Goal: Task Accomplishment & Management: Use online tool/utility

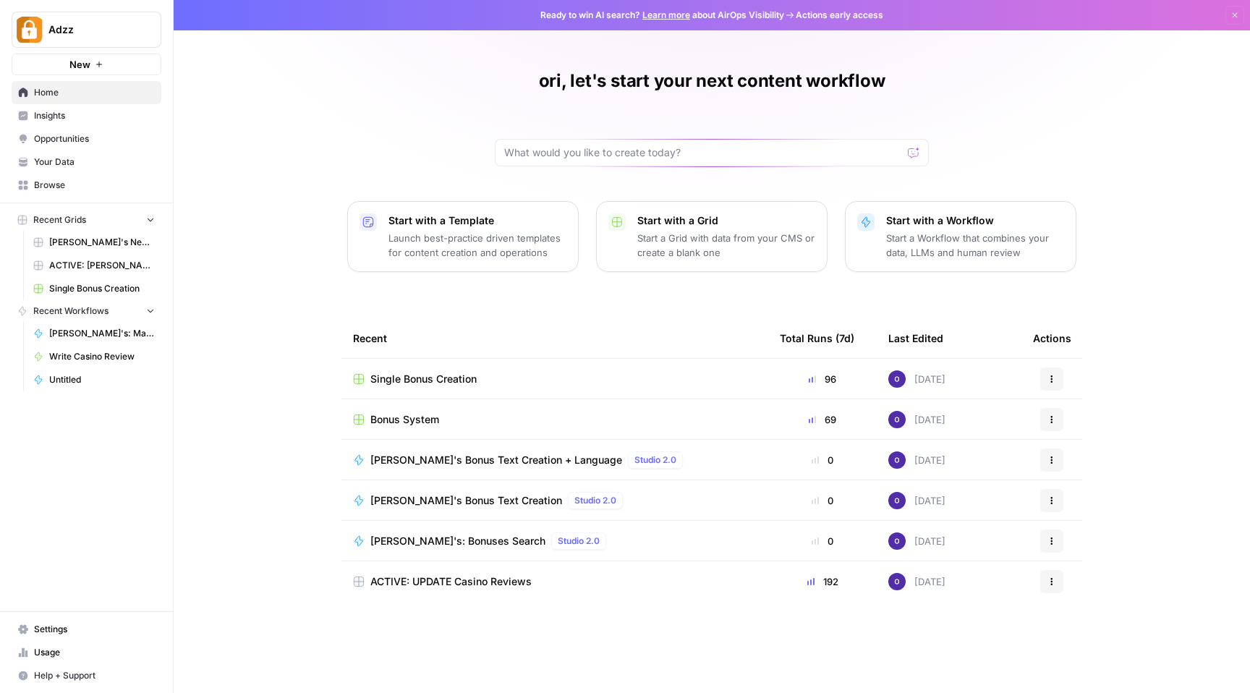
click at [412, 408] on td "Bonus System" at bounding box center [555, 419] width 427 height 40
click at [412, 418] on span "Bonus System" at bounding box center [404, 419] width 69 height 14
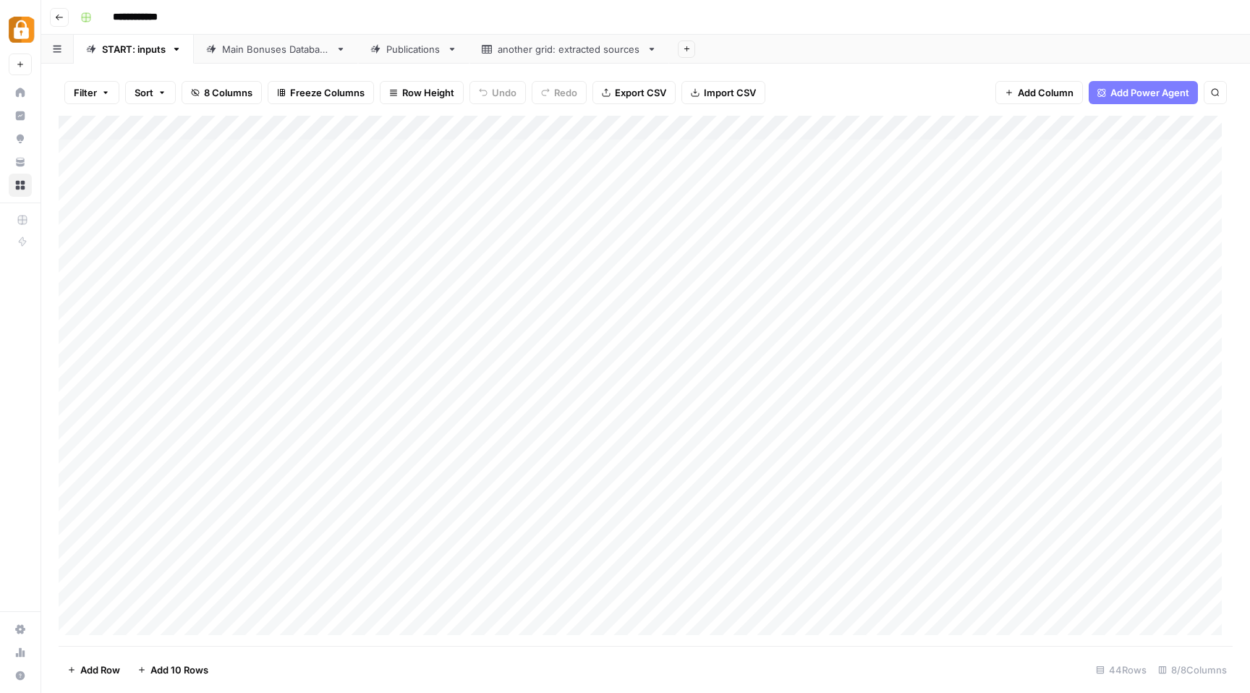
click at [166, 101] on button "Sort" at bounding box center [150, 92] width 51 height 23
click at [738, 22] on div "**********" at bounding box center [655, 17] width 1161 height 23
drag, startPoint x: 258, startPoint y: 132, endPoint x: 203, endPoint y: 124, distance: 55.7
click at [203, 124] on div "Add Column" at bounding box center [646, 381] width 1174 height 530
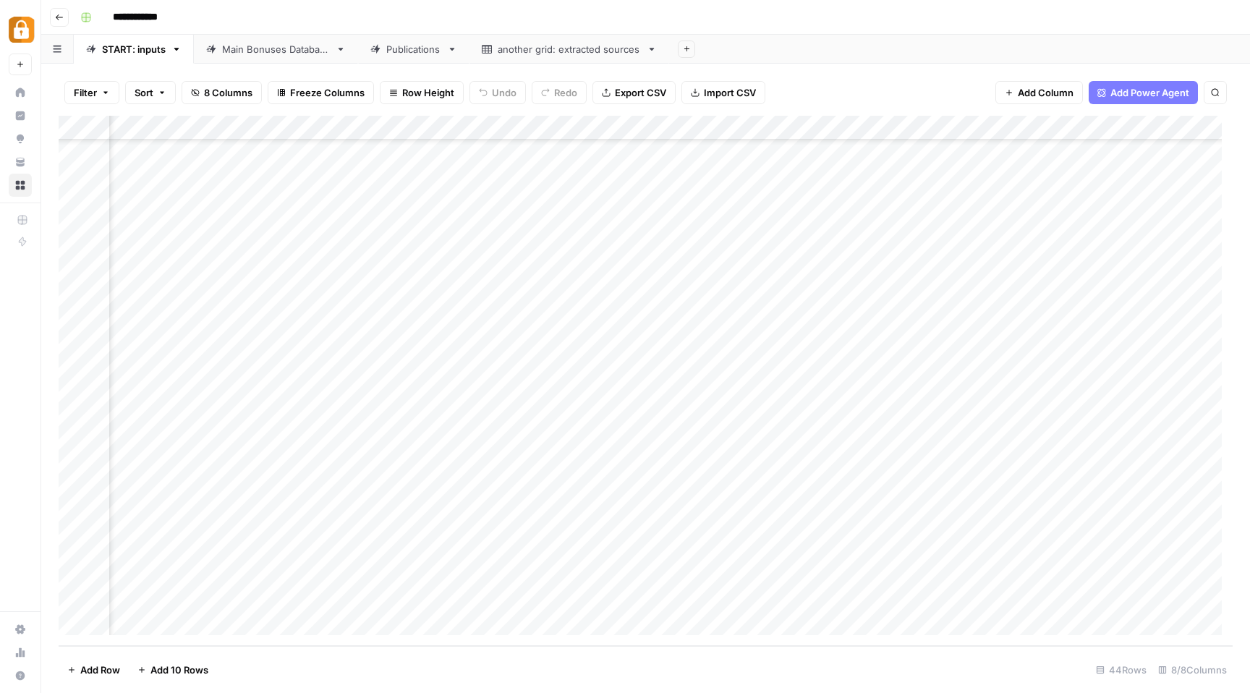
scroll to position [609, 76]
click at [379, 595] on div "Add Column" at bounding box center [646, 381] width 1174 height 530
click at [370, 648] on button "On-Site" at bounding box center [372, 656] width 46 height 17
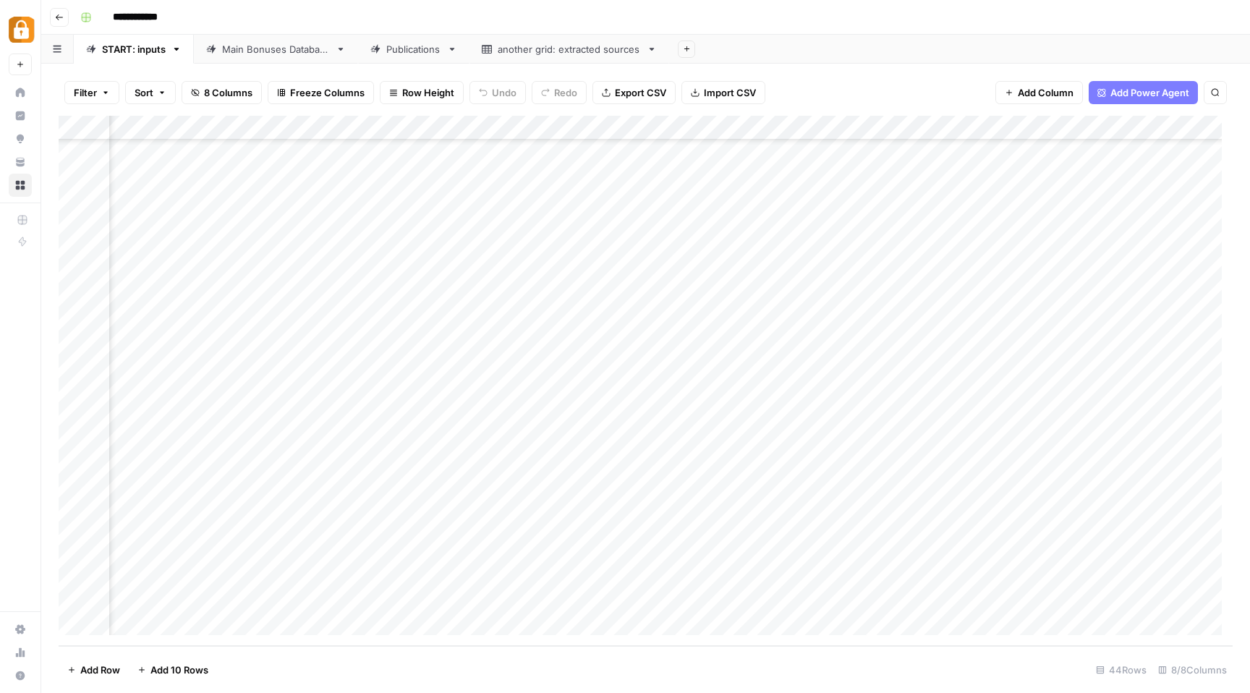
click at [391, 601] on div "Add Column" at bounding box center [646, 381] width 1174 height 530
click at [378, 679] on button "Telegram" at bounding box center [376, 682] width 54 height 17
click at [402, 601] on div "Add Column" at bounding box center [646, 381] width 1174 height 530
click at [535, 657] on footer "Add Row Add 10 Rows 44 Rows 8/8 Columns" at bounding box center [646, 669] width 1174 height 47
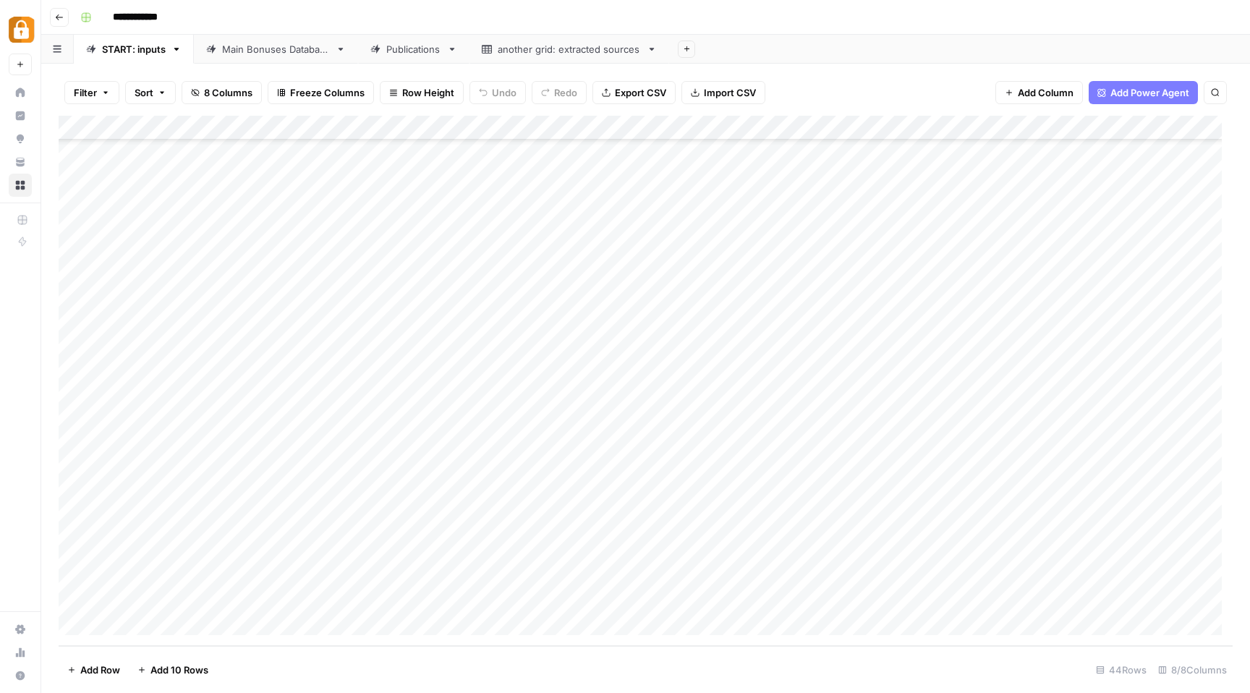
click at [476, 602] on div "Add Column" at bounding box center [646, 381] width 1174 height 530
click at [523, 128] on div "Add Column" at bounding box center [646, 381] width 1174 height 530
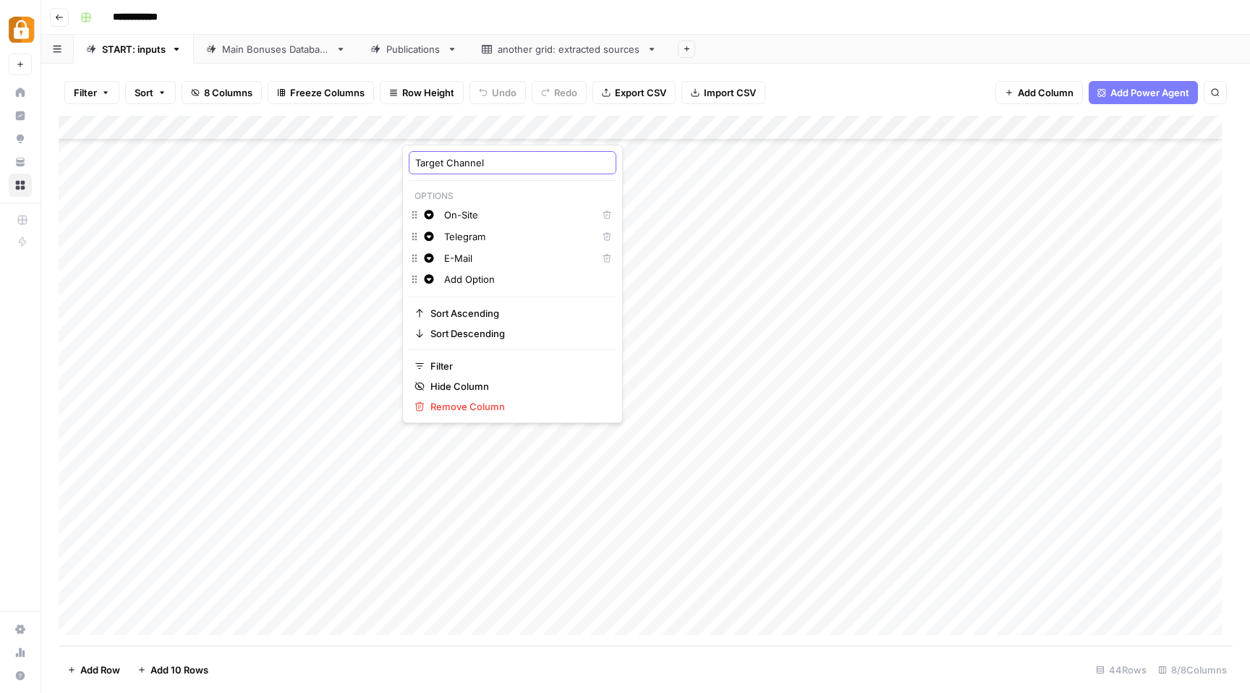
click at [416, 161] on input "Target Channel" at bounding box center [512, 163] width 195 height 14
click at [501, 167] on input "(Target Channel" at bounding box center [512, 163] width 195 height 14
type input "(Target Channel)"
click at [713, 17] on div "**********" at bounding box center [655, 17] width 1161 height 23
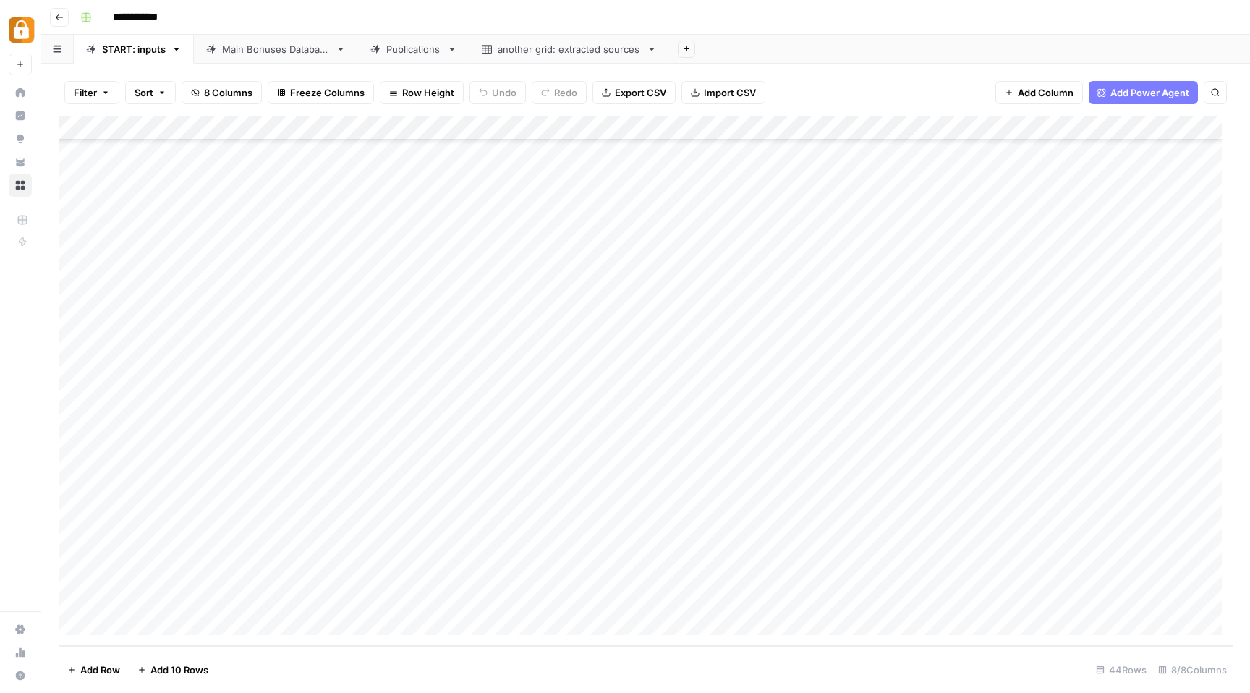
click at [520, 132] on div "Add Column" at bounding box center [646, 381] width 1174 height 530
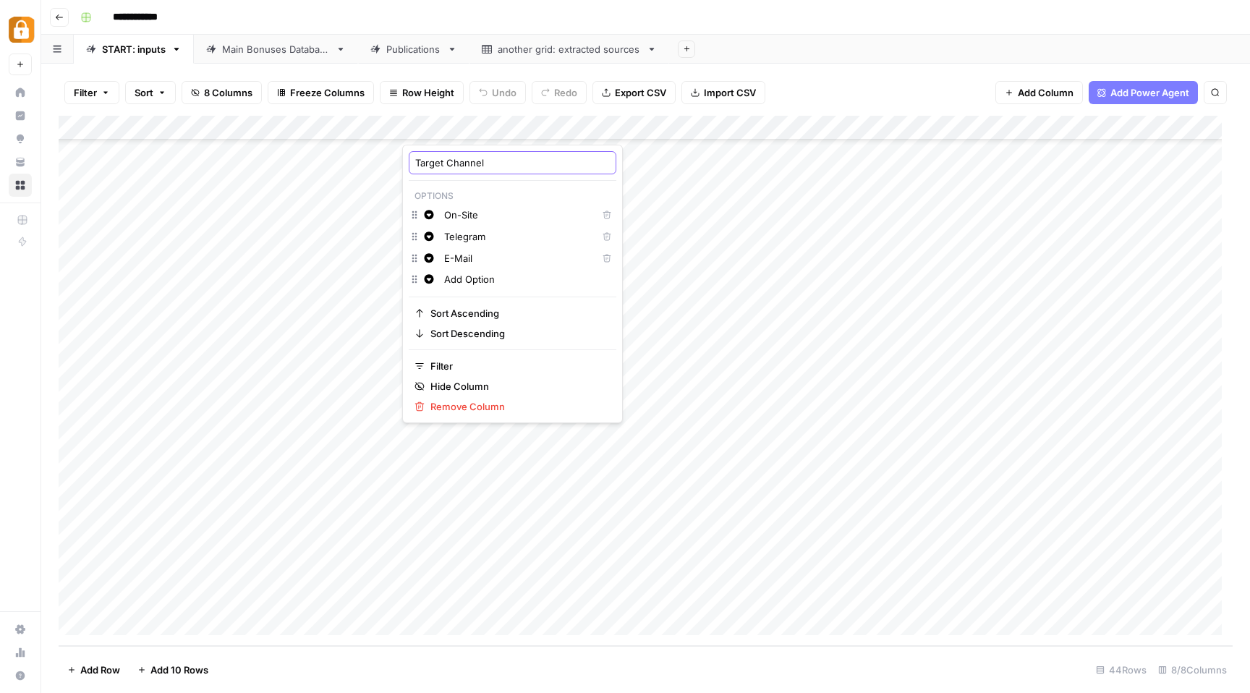
click at [417, 166] on input "Target Channel" at bounding box center [512, 163] width 195 height 14
click at [491, 159] on input "(Target Channel" at bounding box center [512, 163] width 195 height 14
type input "(Target Channel("
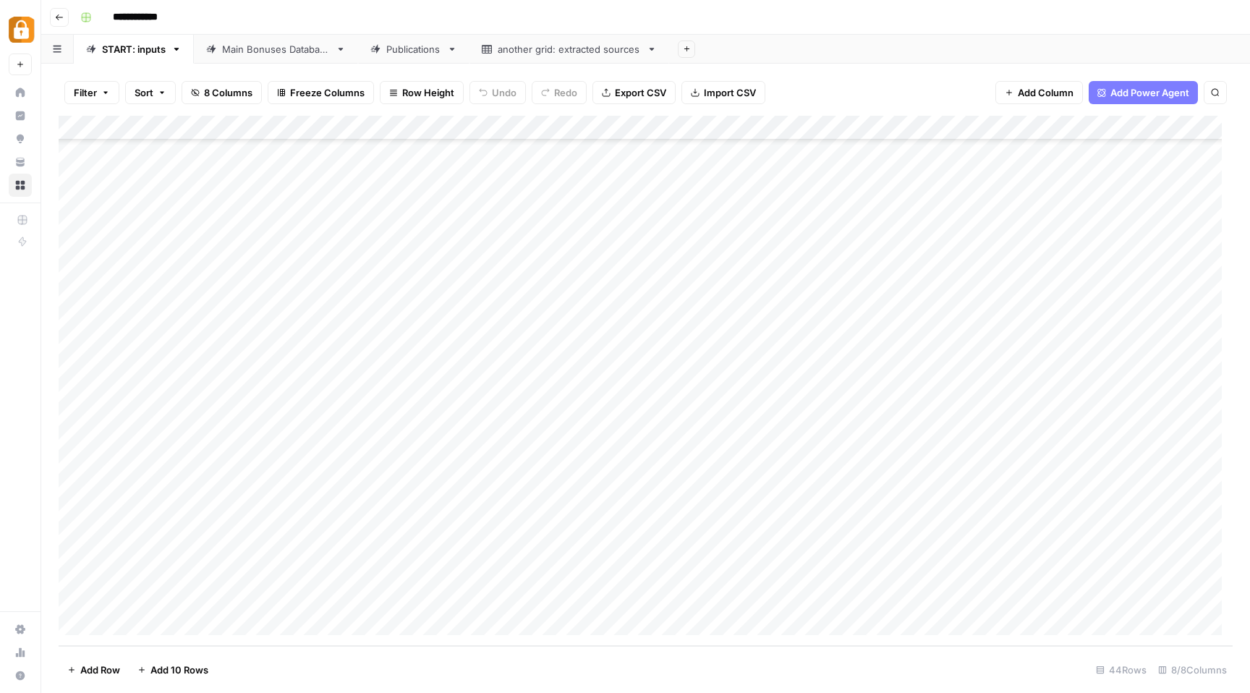
click at [516, 120] on div "Add Column" at bounding box center [646, 381] width 1174 height 530
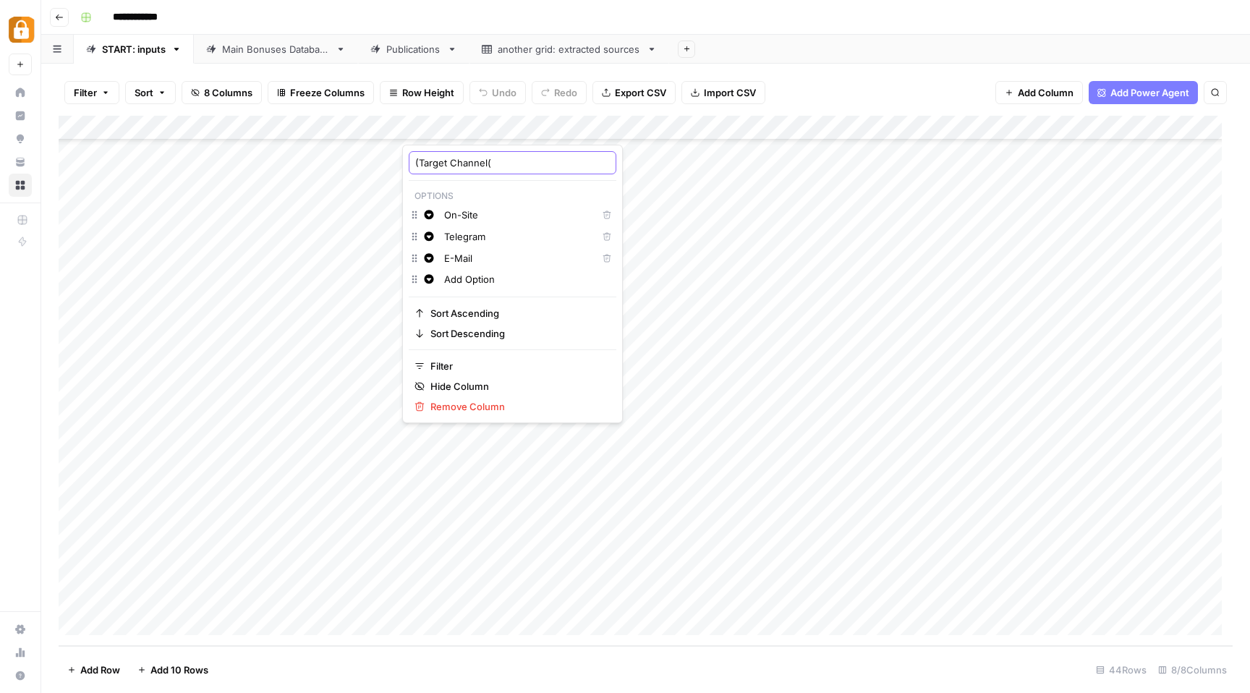
click at [501, 161] on input "(Target Channel(" at bounding box center [512, 163] width 195 height 14
type input "(Target Channel)"
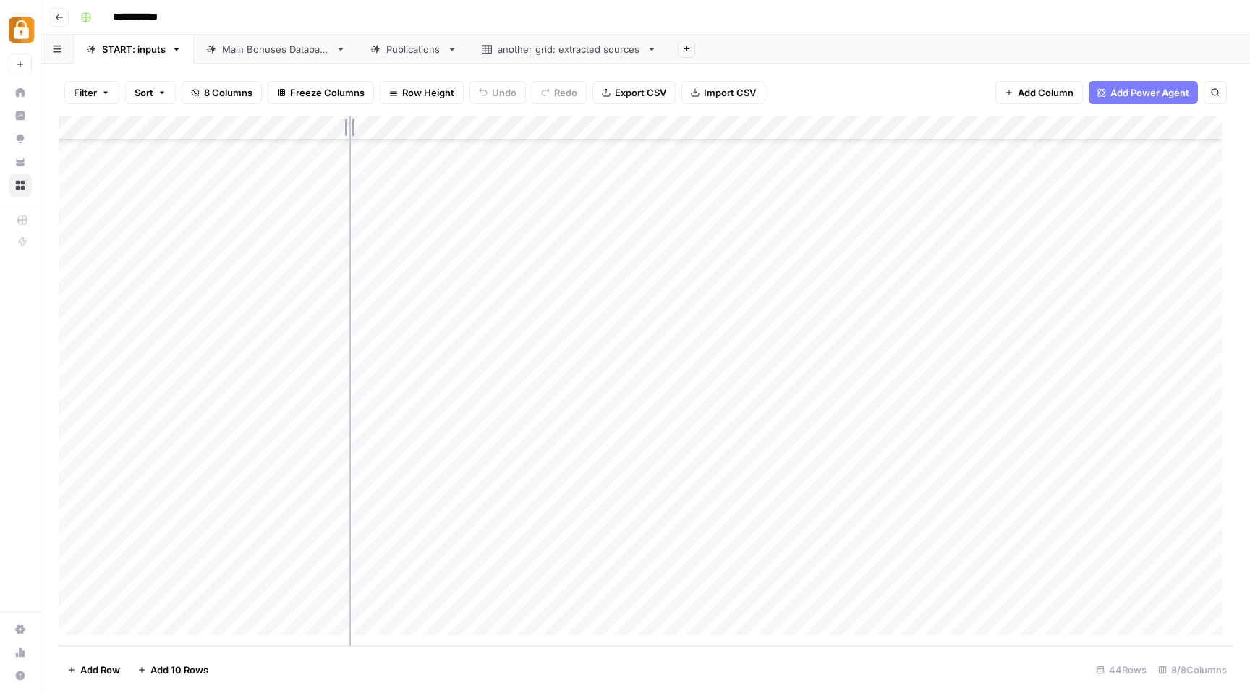
drag, startPoint x: 405, startPoint y: 124, endPoint x: 342, endPoint y: 117, distance: 63.3
click at [342, 117] on div "Add Column" at bounding box center [646, 381] width 1174 height 530
drag, startPoint x: 300, startPoint y: 127, endPoint x: 232, endPoint y: 117, distance: 68.7
click at [230, 117] on div "Add Column" at bounding box center [646, 381] width 1174 height 530
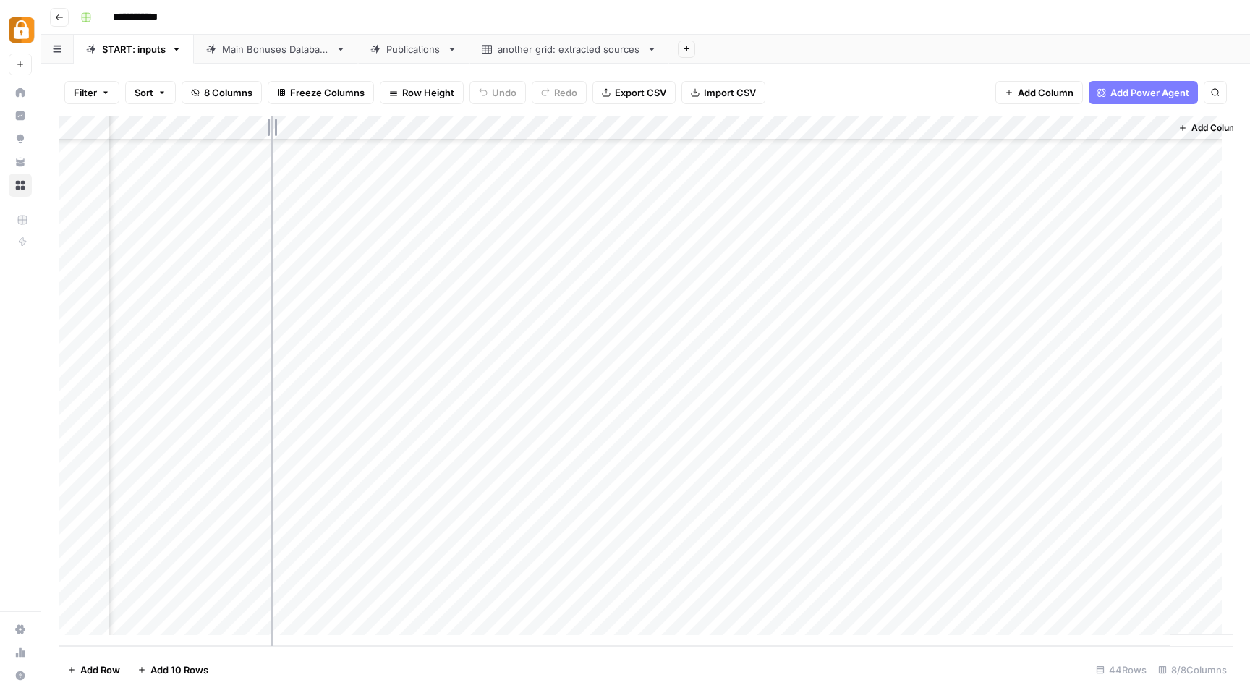
drag, startPoint x: 240, startPoint y: 122, endPoint x: 268, endPoint y: 116, distance: 28.1
click at [269, 119] on div "Add Column" at bounding box center [646, 381] width 1174 height 530
drag, startPoint x: 268, startPoint y: 122, endPoint x: 295, endPoint y: 120, distance: 26.1
click at [295, 120] on div "Add Column" at bounding box center [646, 381] width 1174 height 530
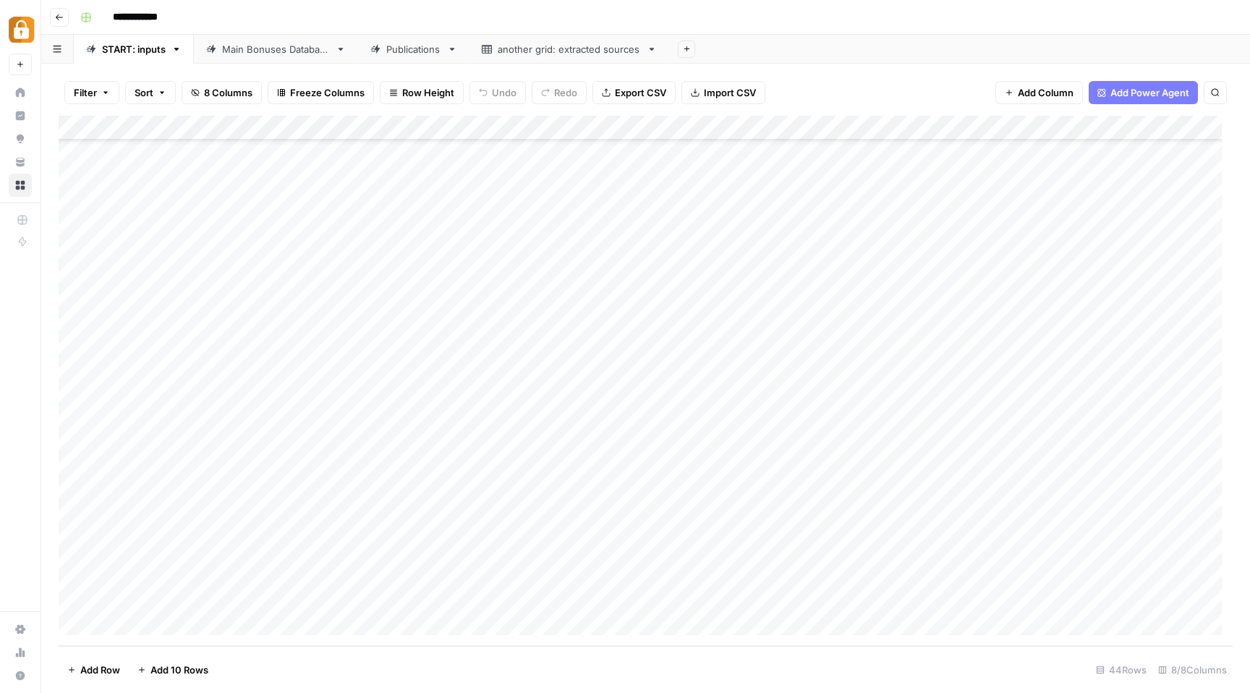
click at [291, 50] on div "Main Bonuses Database" at bounding box center [276, 49] width 108 height 14
click at [145, 48] on div "START: inputs" at bounding box center [134, 49] width 64 height 14
click at [484, 600] on div "Add Column" at bounding box center [646, 381] width 1174 height 530
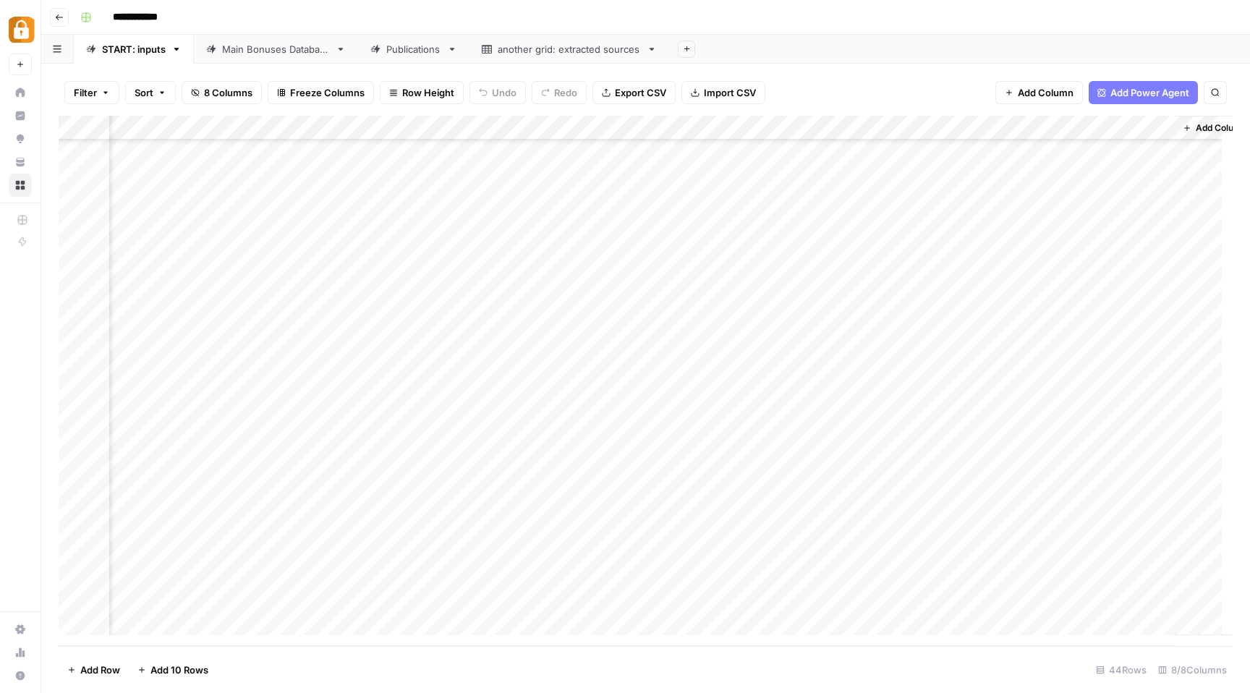
scroll to position [611, 259]
click at [305, 54] on div "Main Bonuses Database" at bounding box center [276, 49] width 108 height 14
click at [152, 49] on div "START: inputs" at bounding box center [134, 49] width 64 height 14
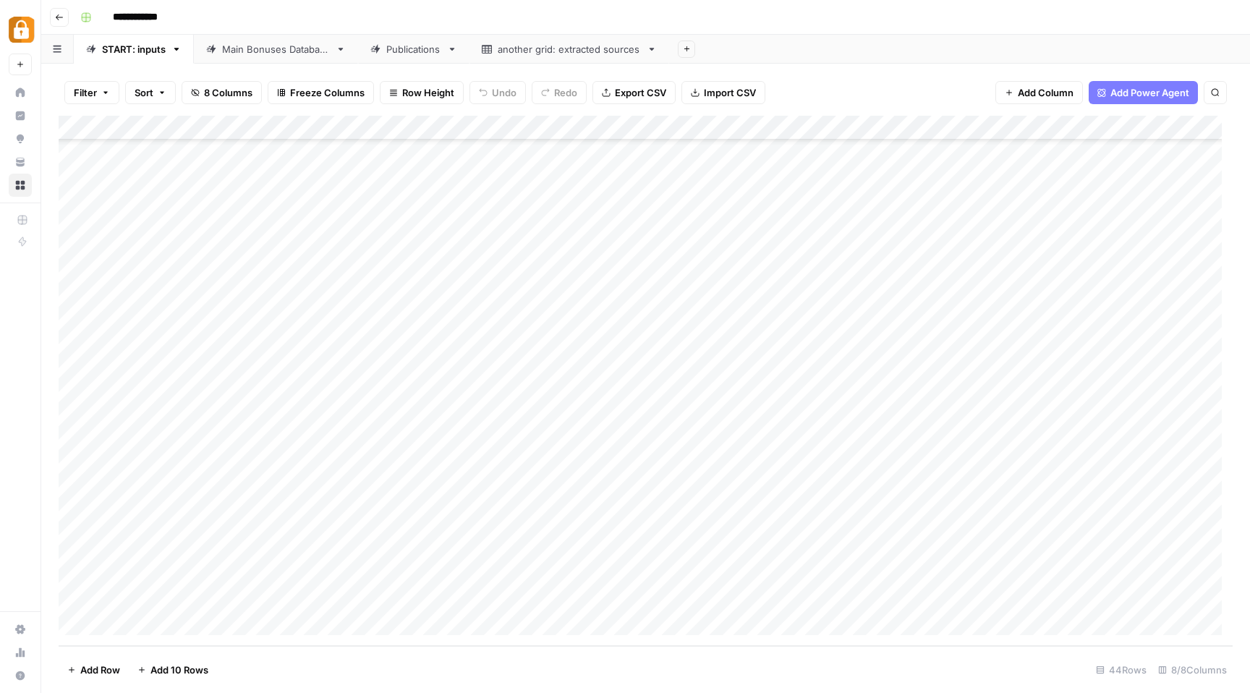
click at [281, 51] on div "Main Bonuses Database" at bounding box center [276, 49] width 108 height 14
click at [530, 590] on div "Add Column" at bounding box center [646, 381] width 1174 height 530
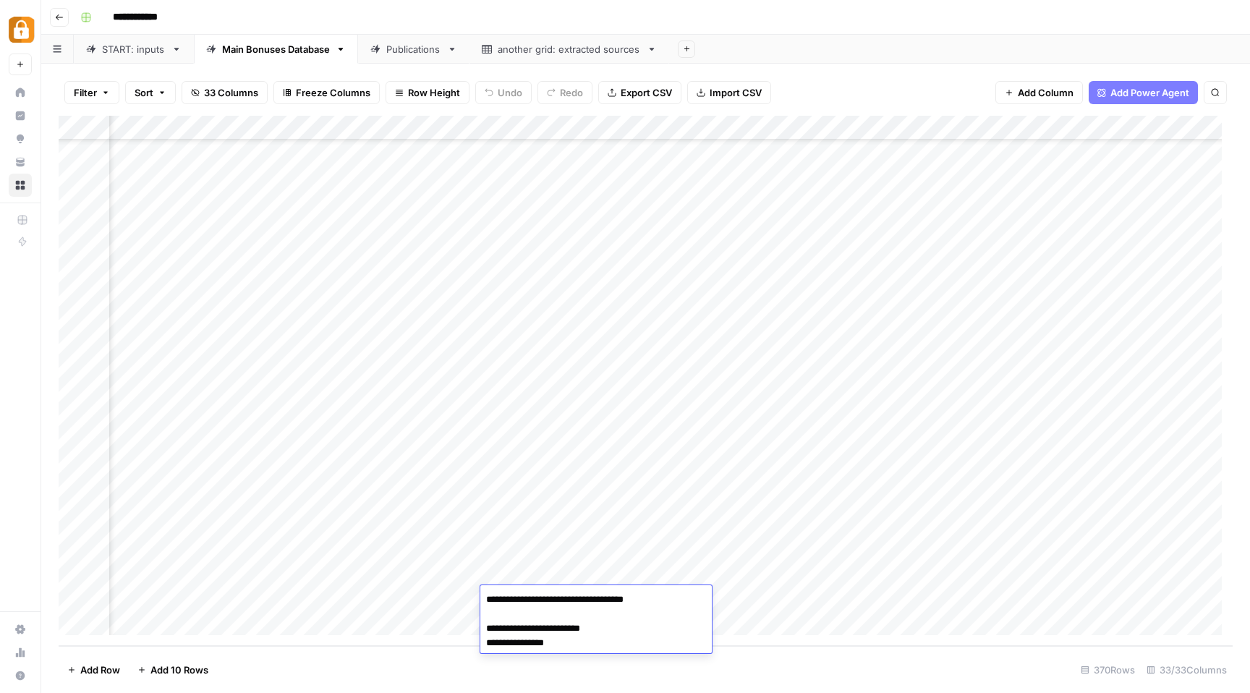
click at [530, 590] on textarea "**********" at bounding box center [596, 622] width 232 height 64
click at [305, 600] on div "Add Column" at bounding box center [646, 381] width 1174 height 530
click at [711, 597] on div "Add Column" at bounding box center [646, 381] width 1174 height 530
click at [151, 54] on div "START: inputs" at bounding box center [134, 49] width 64 height 14
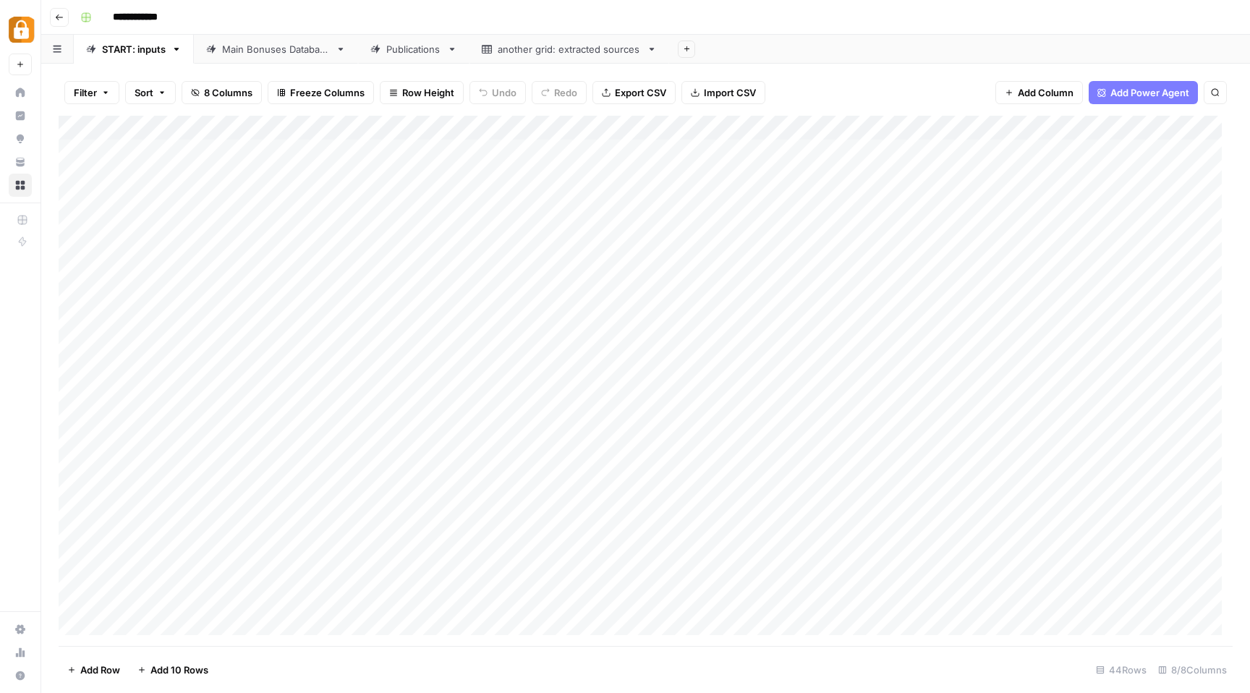
click at [420, 55] on div "Publications" at bounding box center [413, 49] width 55 height 14
click at [300, 56] on div "Main Bonuses Database" at bounding box center [276, 49] width 108 height 14
drag, startPoint x: 813, startPoint y: 124, endPoint x: 1140, endPoint y: 135, distance: 326.5
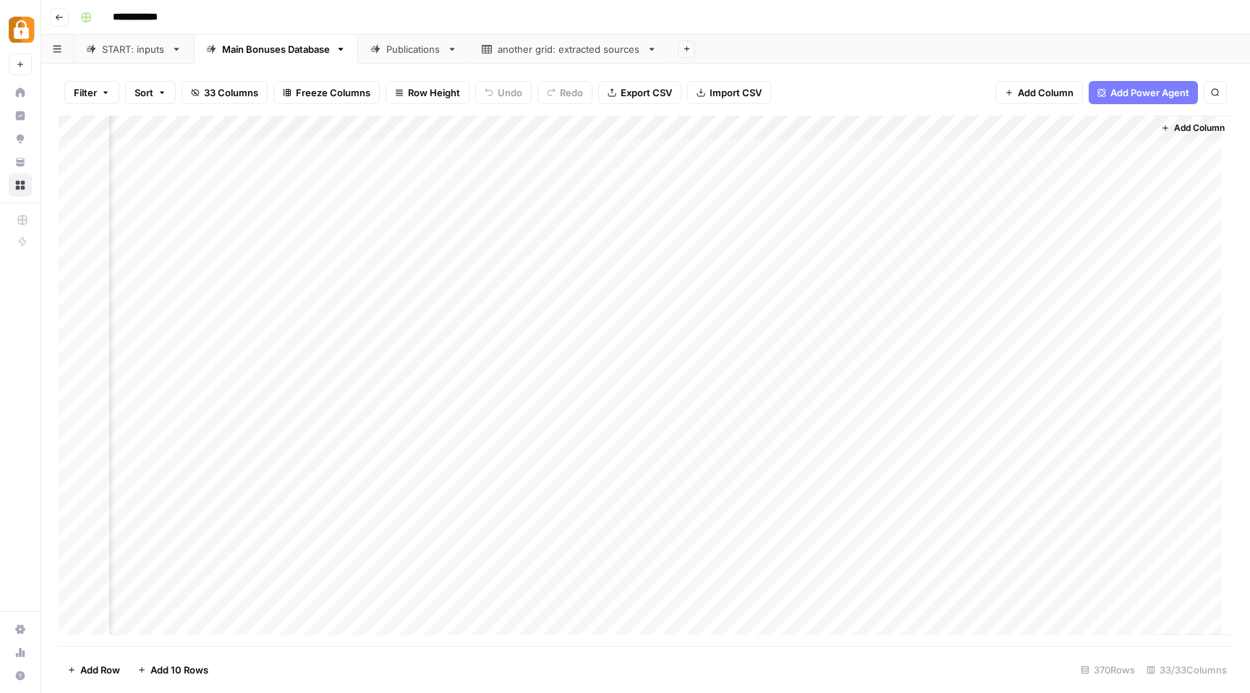
click at [1140, 135] on div "Add Column" at bounding box center [646, 381] width 1174 height 530
click at [464, 148] on div "Add Column" at bounding box center [646, 381] width 1174 height 530
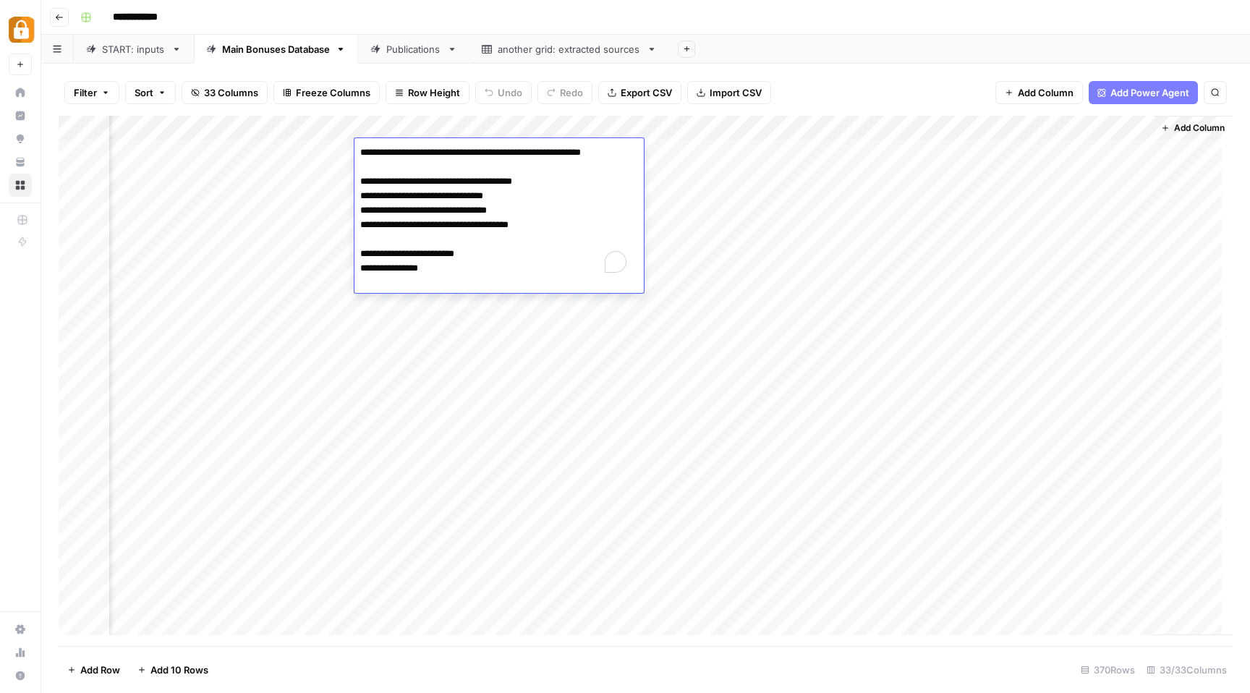
click at [464, 148] on textarea "**********" at bounding box center [495, 211] width 281 height 136
click at [565, 226] on textarea "**********" at bounding box center [495, 211] width 281 height 136
click at [835, 21] on div "**********" at bounding box center [655, 17] width 1161 height 23
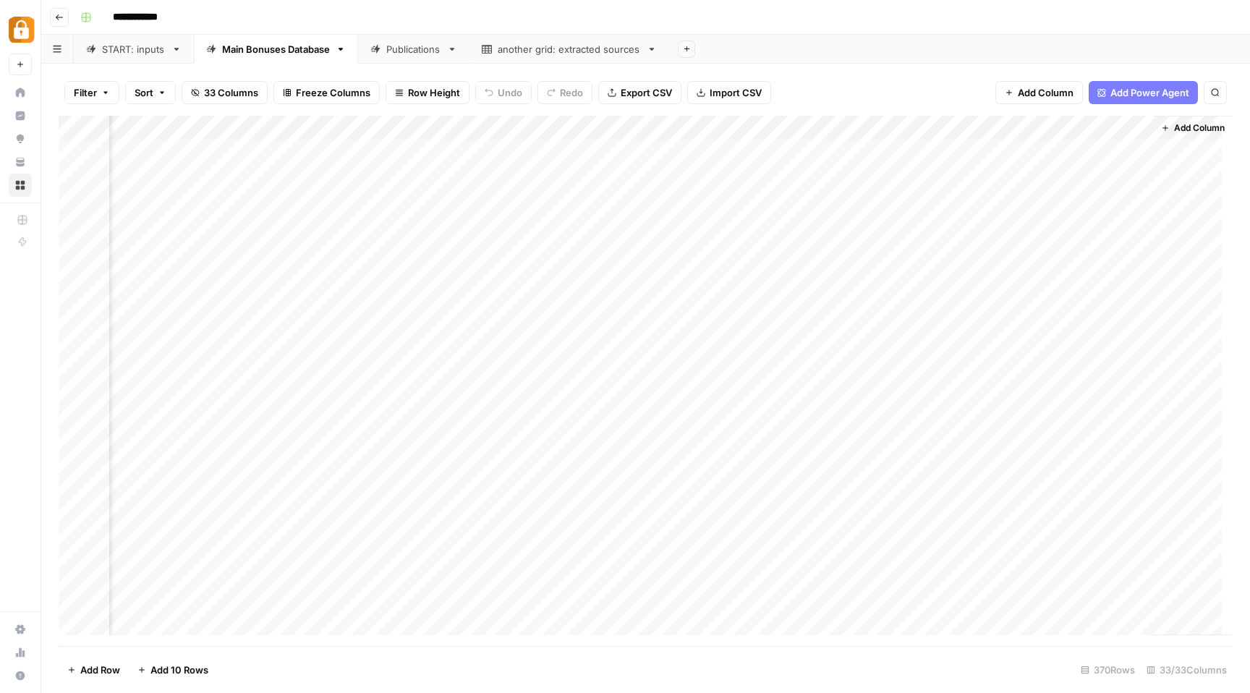
click at [652, 14] on div "**********" at bounding box center [655, 17] width 1161 height 23
click at [689, 9] on div "**********" at bounding box center [655, 17] width 1161 height 23
click at [554, 17] on div "**********" at bounding box center [655, 17] width 1161 height 23
click at [136, 59] on link "START: inputs" at bounding box center [134, 49] width 120 height 29
click at [295, 49] on div "Main Bonuses Database" at bounding box center [276, 49] width 108 height 14
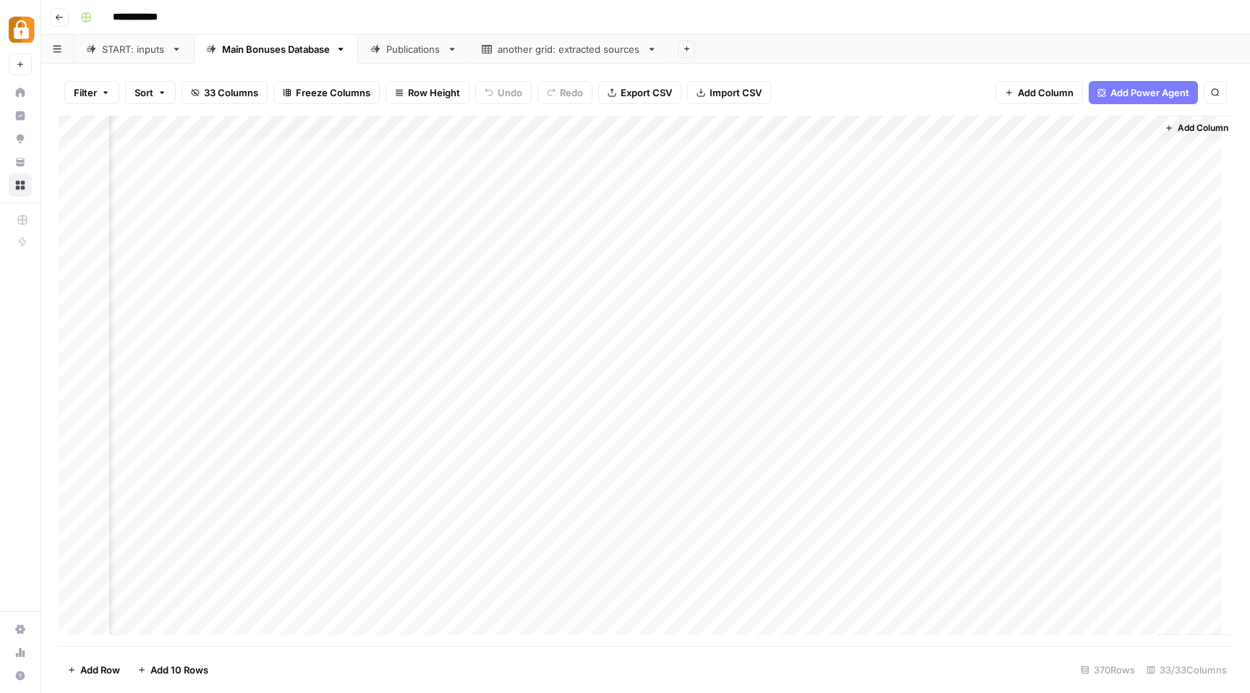
scroll to position [0, 3434]
click at [341, 130] on div "Add Column" at bounding box center [646, 381] width 1174 height 530
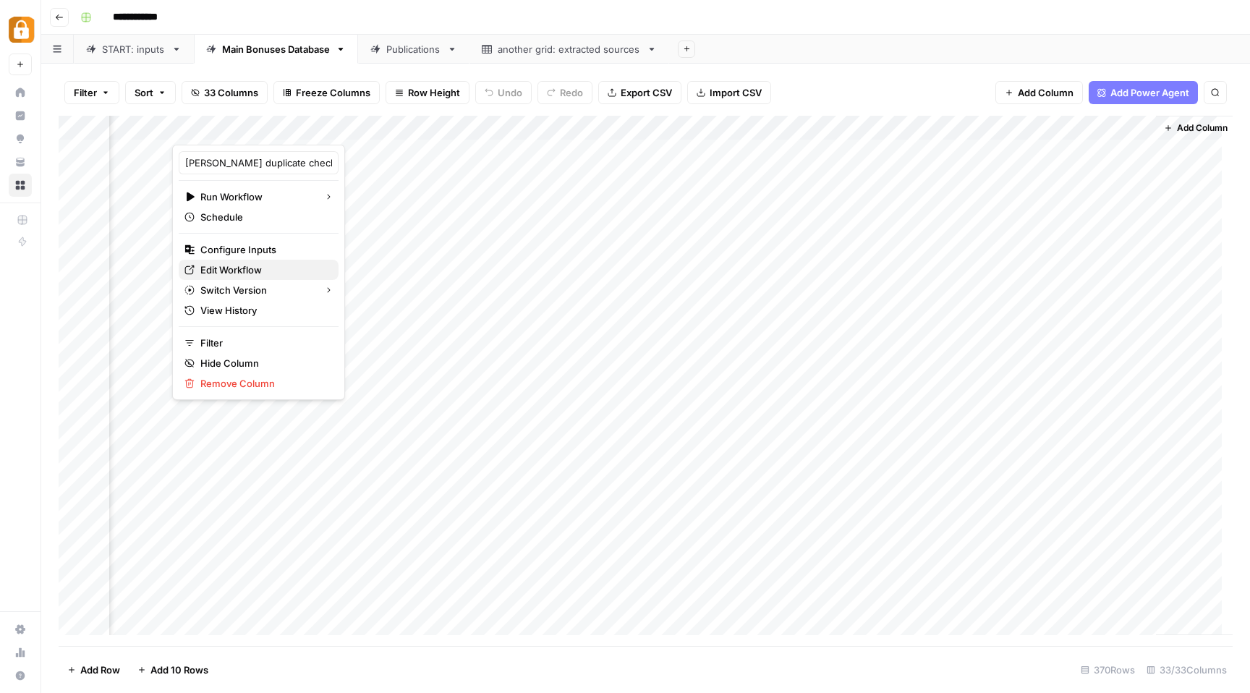
click at [255, 263] on span "Edit Workflow" at bounding box center [263, 270] width 127 height 14
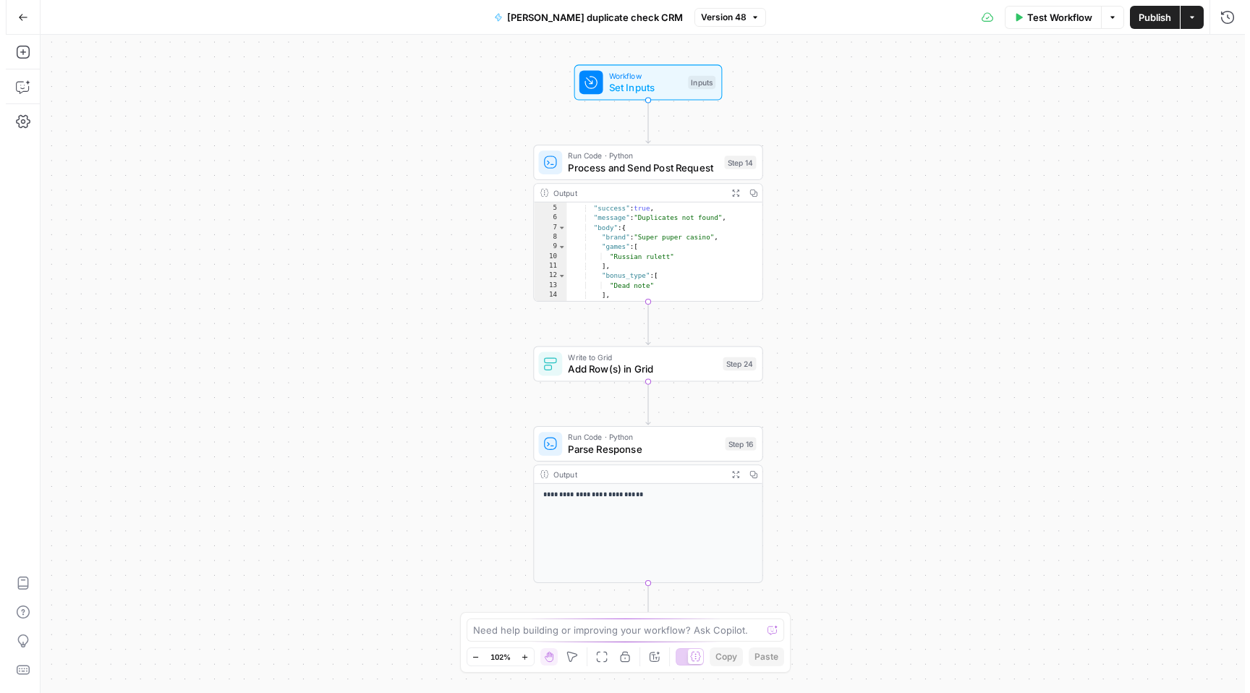
scroll to position [44, 0]
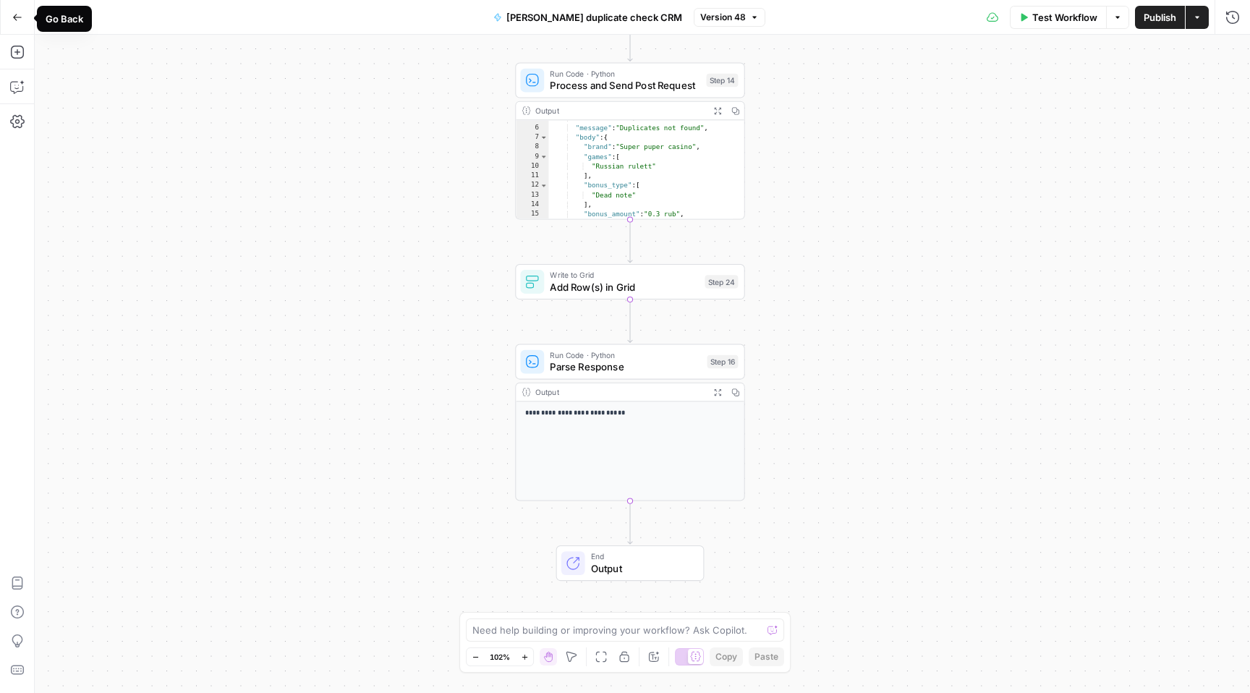
click at [19, 12] on icon "button" at bounding box center [17, 17] width 10 height 10
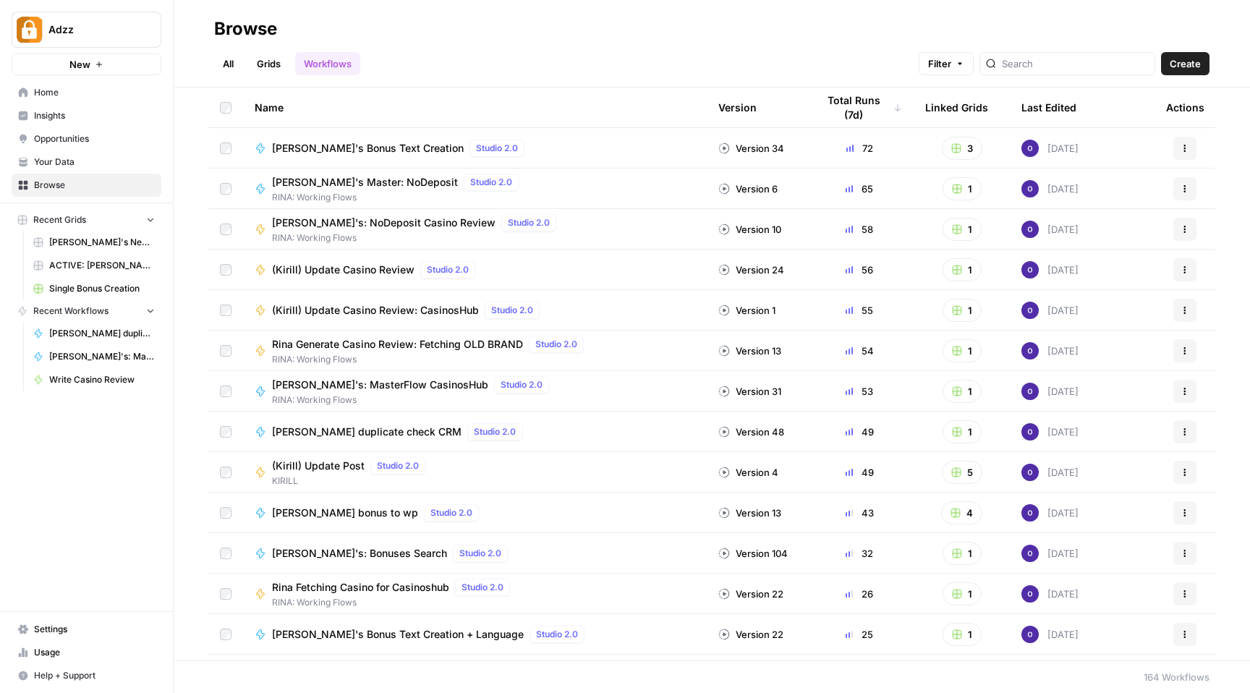
click at [266, 64] on link "Grids" at bounding box center [268, 63] width 41 height 23
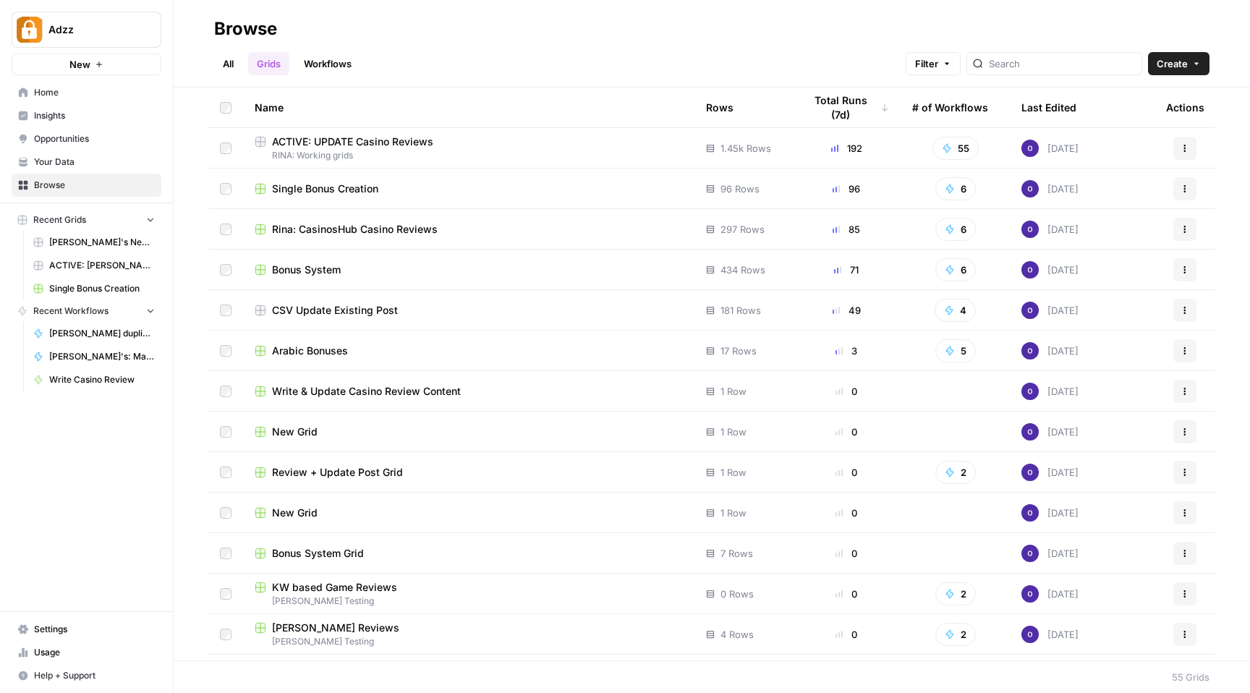
click at [465, 262] on td "Bonus System" at bounding box center [469, 270] width 452 height 40
click at [399, 264] on div "Bonus System" at bounding box center [469, 270] width 428 height 14
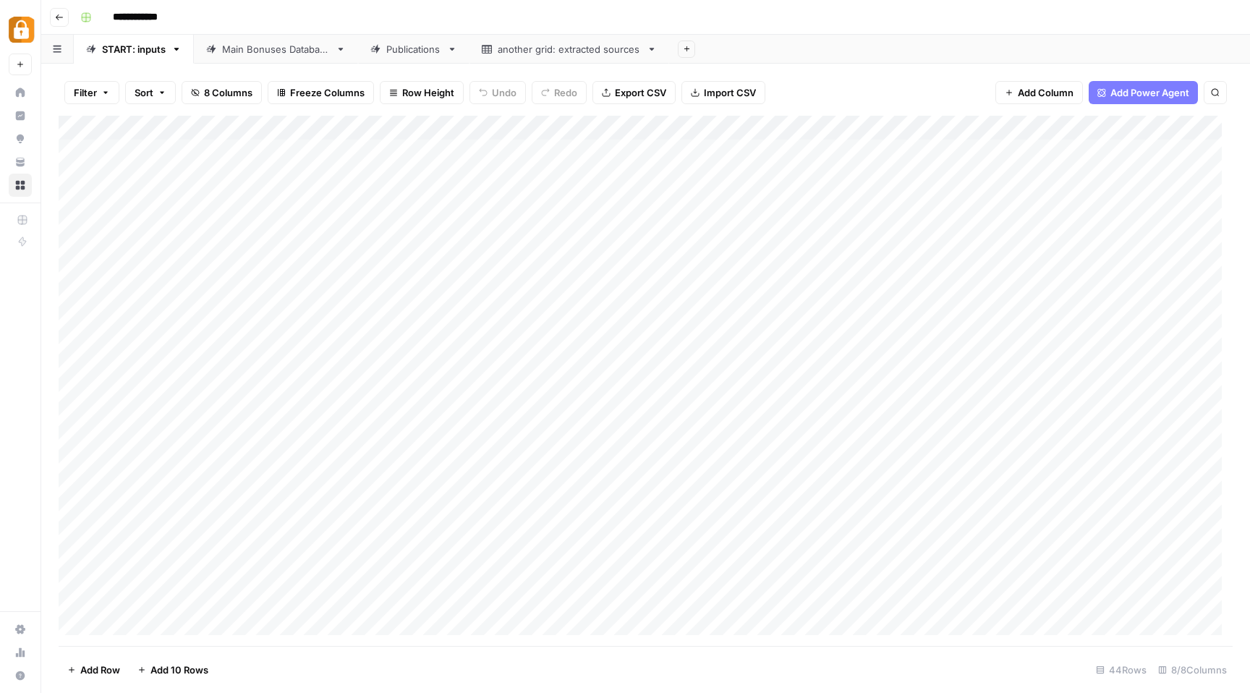
click at [274, 49] on div "Main Bonuses Database" at bounding box center [276, 49] width 108 height 14
click at [138, 54] on div "START: inputs" at bounding box center [134, 49] width 64 height 14
click at [420, 51] on div "Publications" at bounding box center [413, 49] width 55 height 14
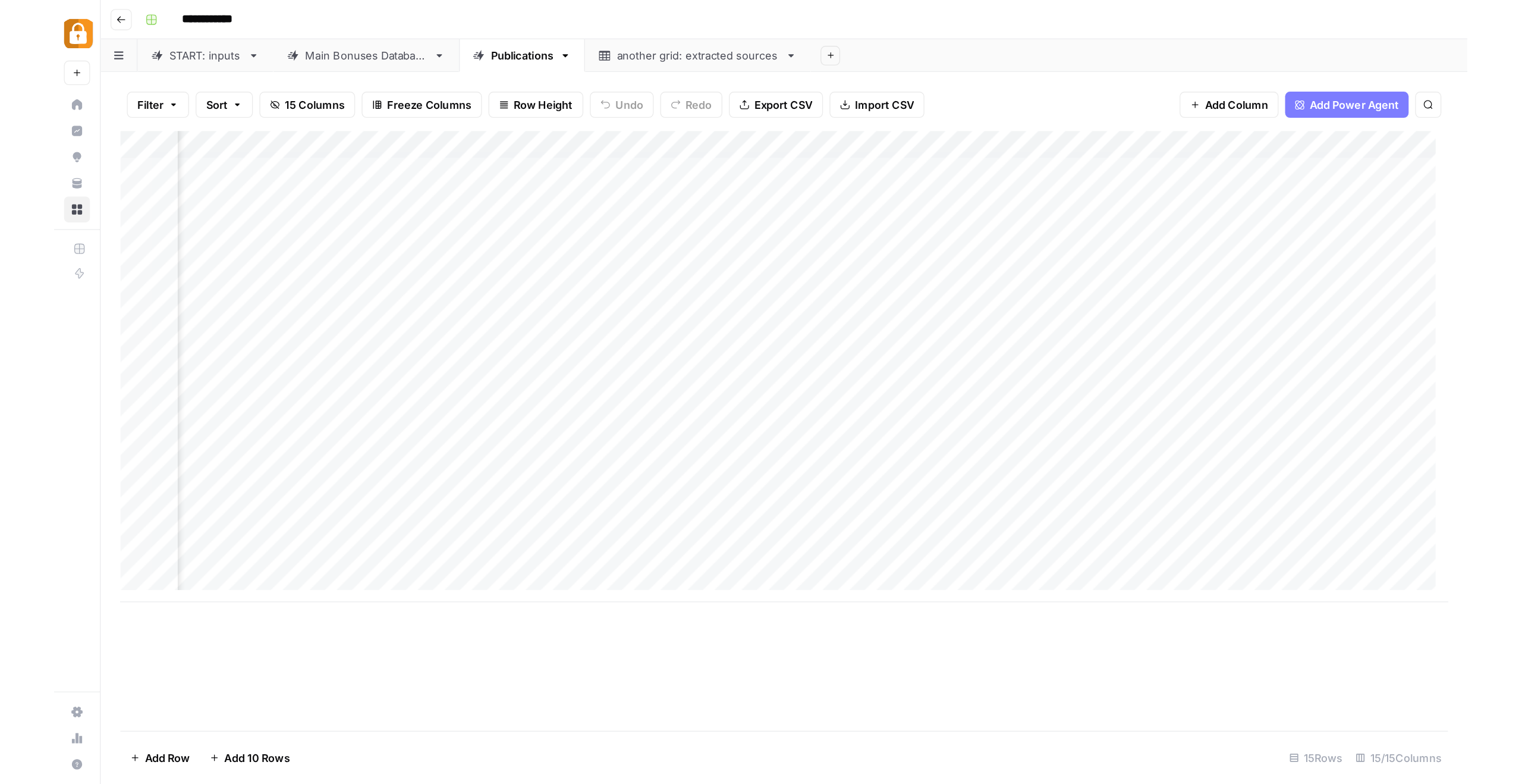
scroll to position [0, 261]
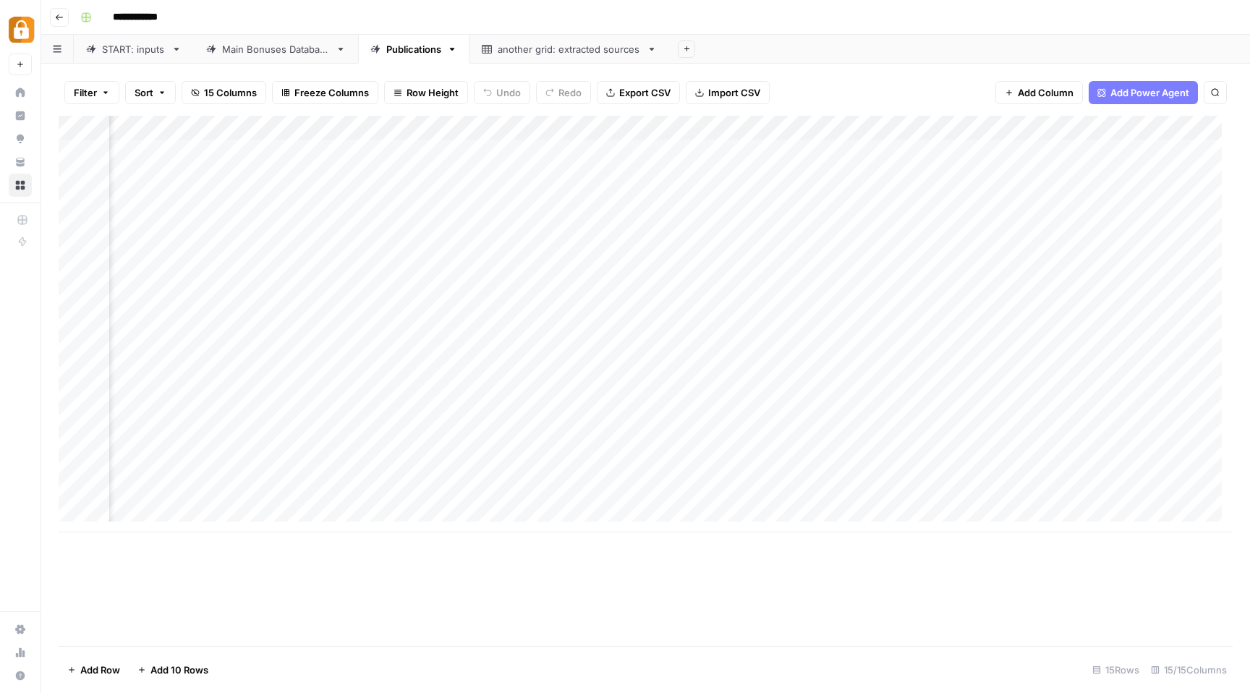
click at [791, 23] on div "**********" at bounding box center [655, 17] width 1161 height 23
click at [844, 20] on div "**********" at bounding box center [655, 17] width 1161 height 23
